Goal: Subscribe to service/newsletter

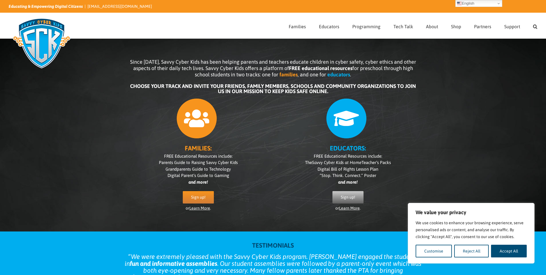
click at [348, 197] on span "Sign up!" at bounding box center [348, 197] width 14 height 5
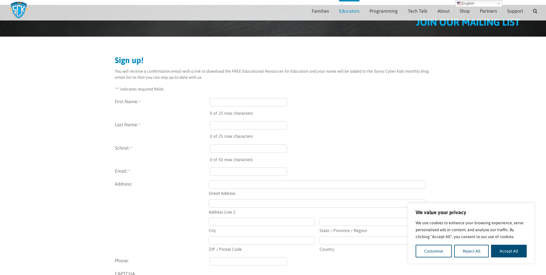
scroll to position [86, 0]
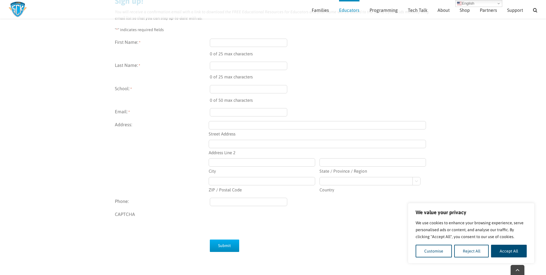
drag, startPoint x: 516, startPoint y: 251, endPoint x: 439, endPoint y: 193, distance: 96.8
click at [516, 251] on button "Accept All" at bounding box center [509, 250] width 36 height 13
checkbox input "true"
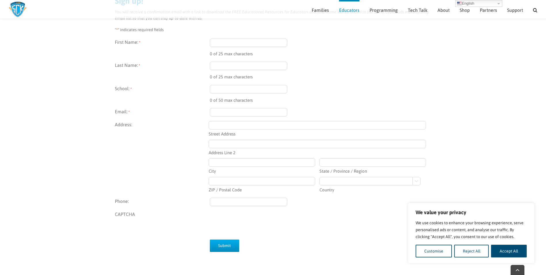
checkbox input "true"
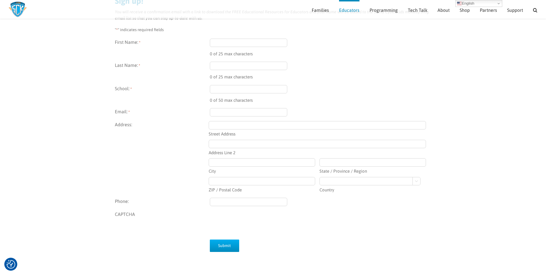
scroll to position [0, 0]
